Goal: Navigation & Orientation: Go to known website

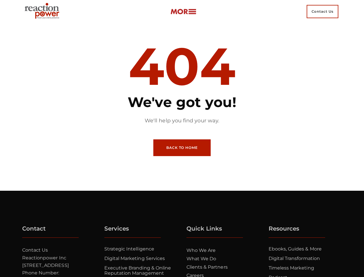
click at [182, 138] on article "404 We've got you! We'll help you find your way. Back to Home" at bounding box center [182, 106] width 156 height 167
click at [224, 261] on li "What we do" at bounding box center [223, 258] width 75 height 8
click at [306, 261] on ul "Ebooks, Guides & More Digital Transformation Timeless Marketing Podcast Videos …" at bounding box center [305, 274] width 75 height 57
